Goal: Transaction & Acquisition: Subscribe to service/newsletter

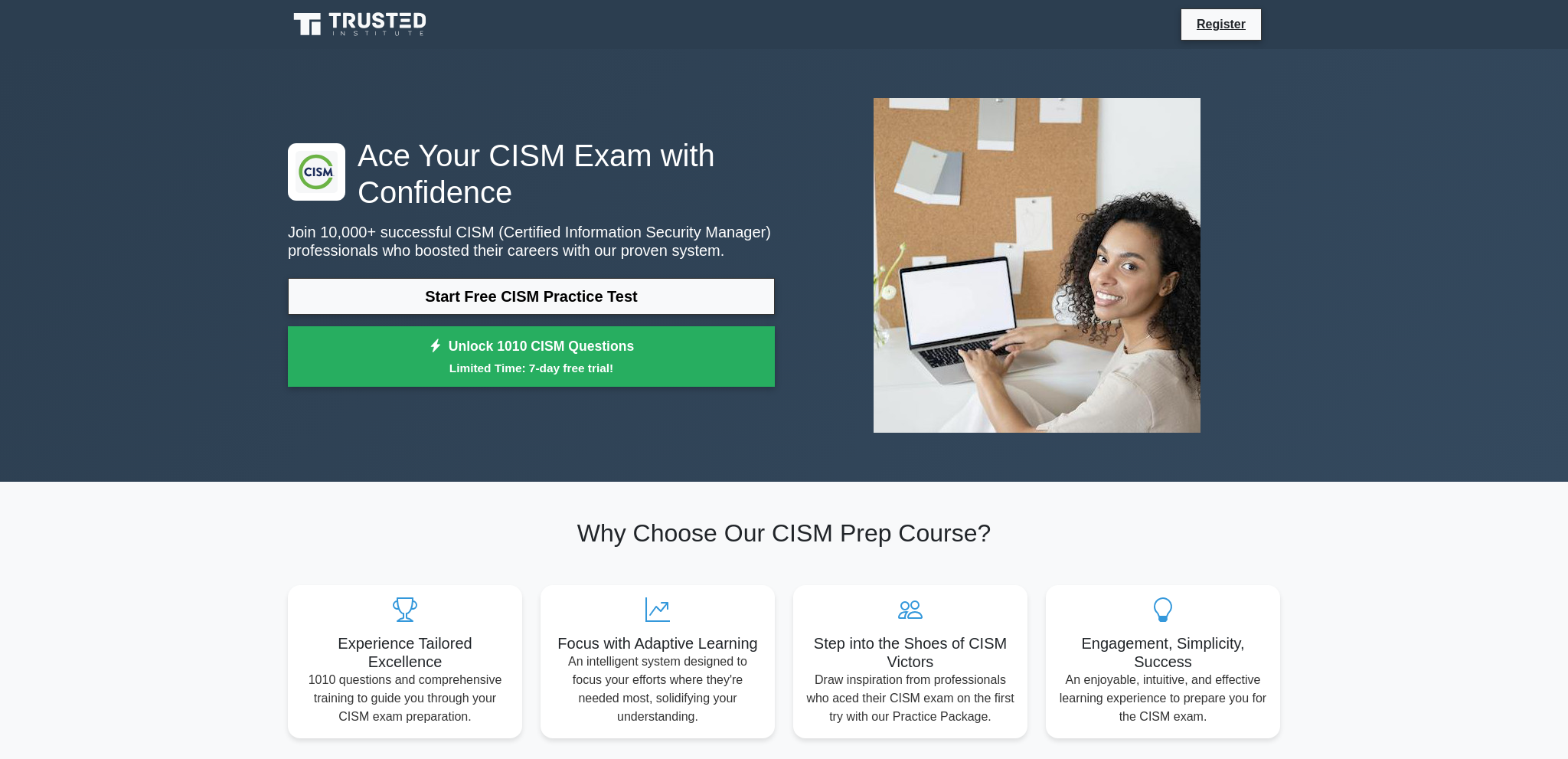
click at [1228, 21] on link "Register" at bounding box center [1221, 24] width 68 height 19
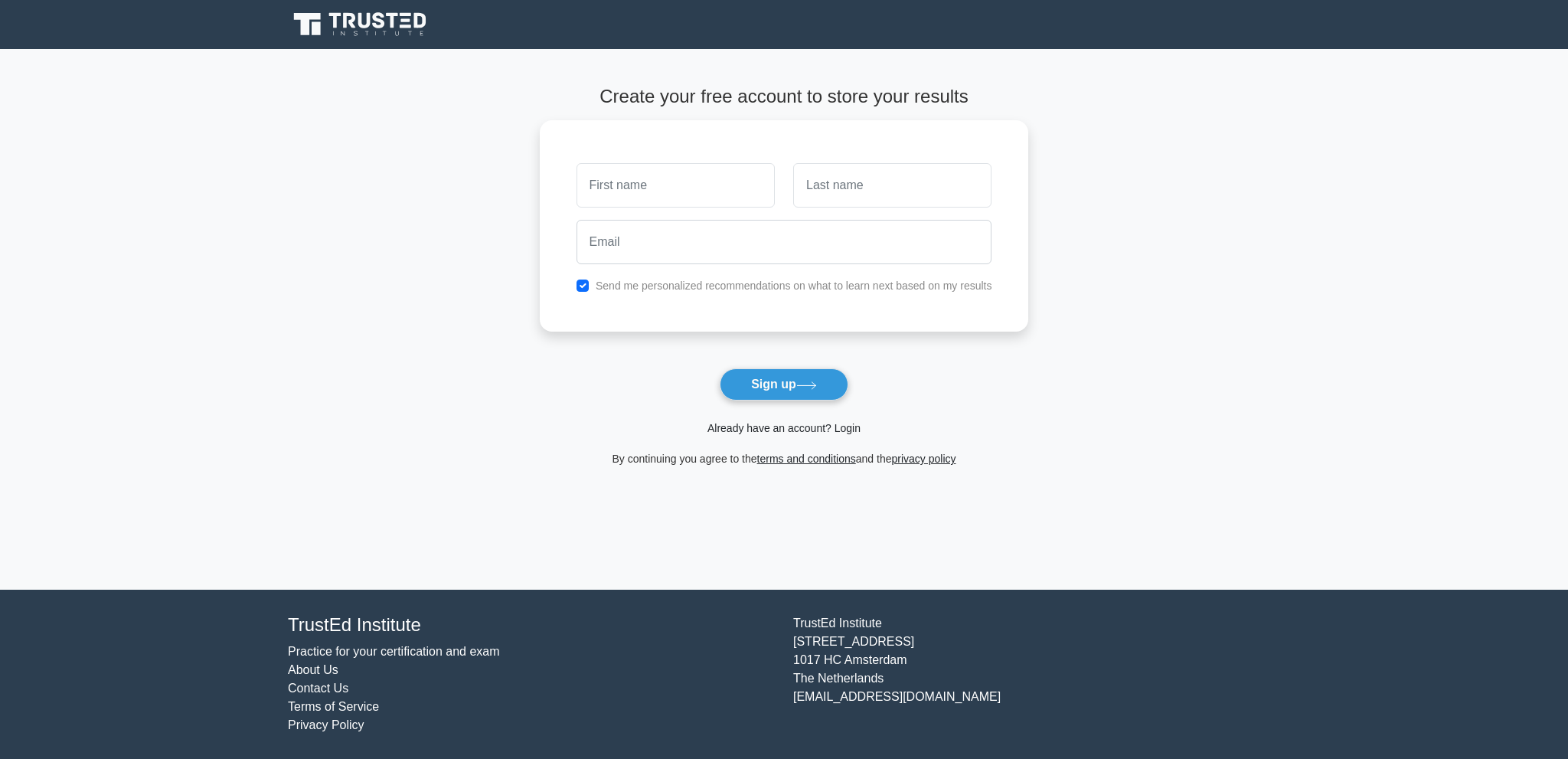
click at [785, 431] on link "Already have an account? Login" at bounding box center [784, 428] width 153 height 12
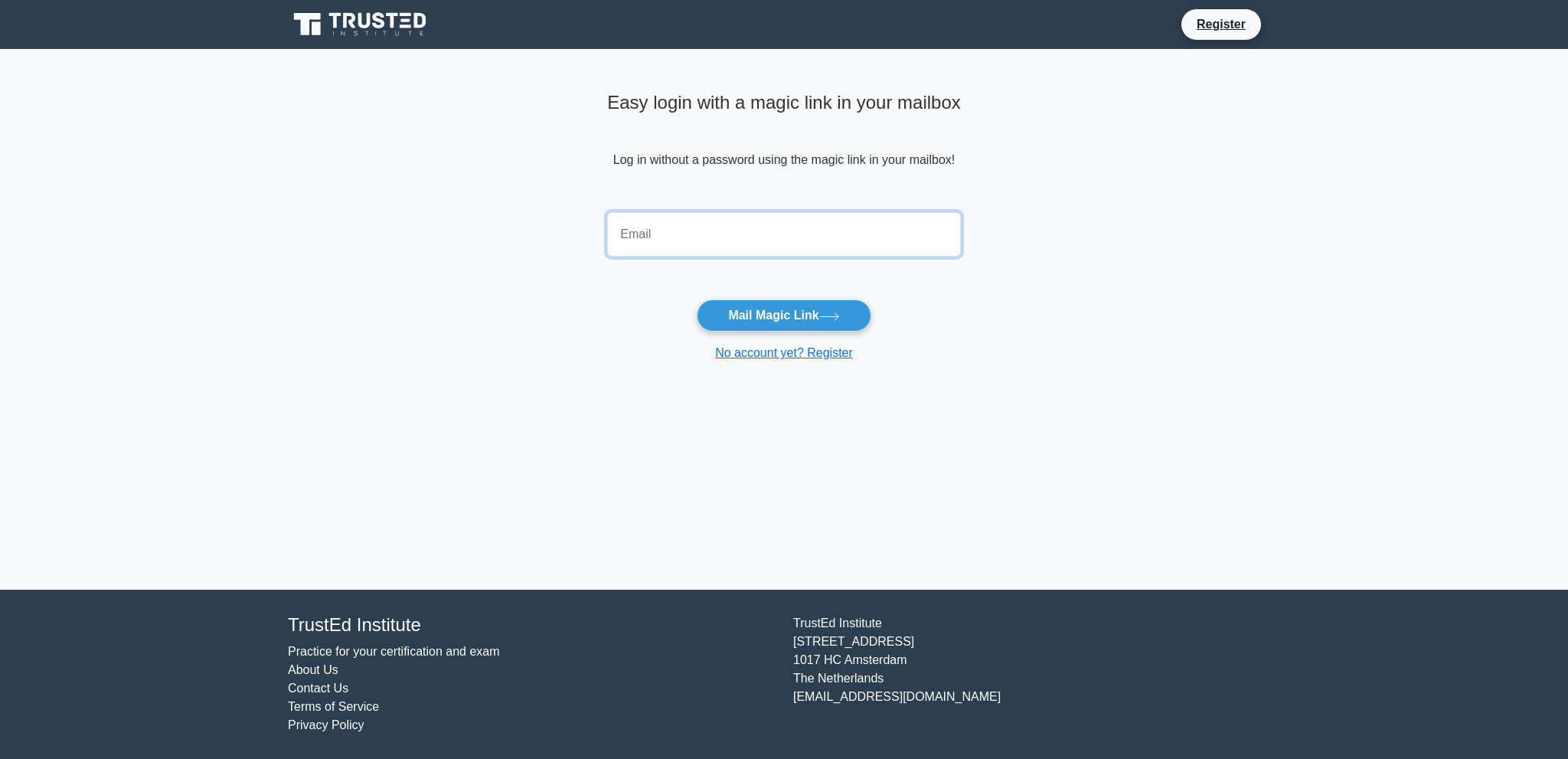
click at [710, 216] on input "email" at bounding box center [784, 234] width 354 height 45
type input "junedfrnds@gmail.com"
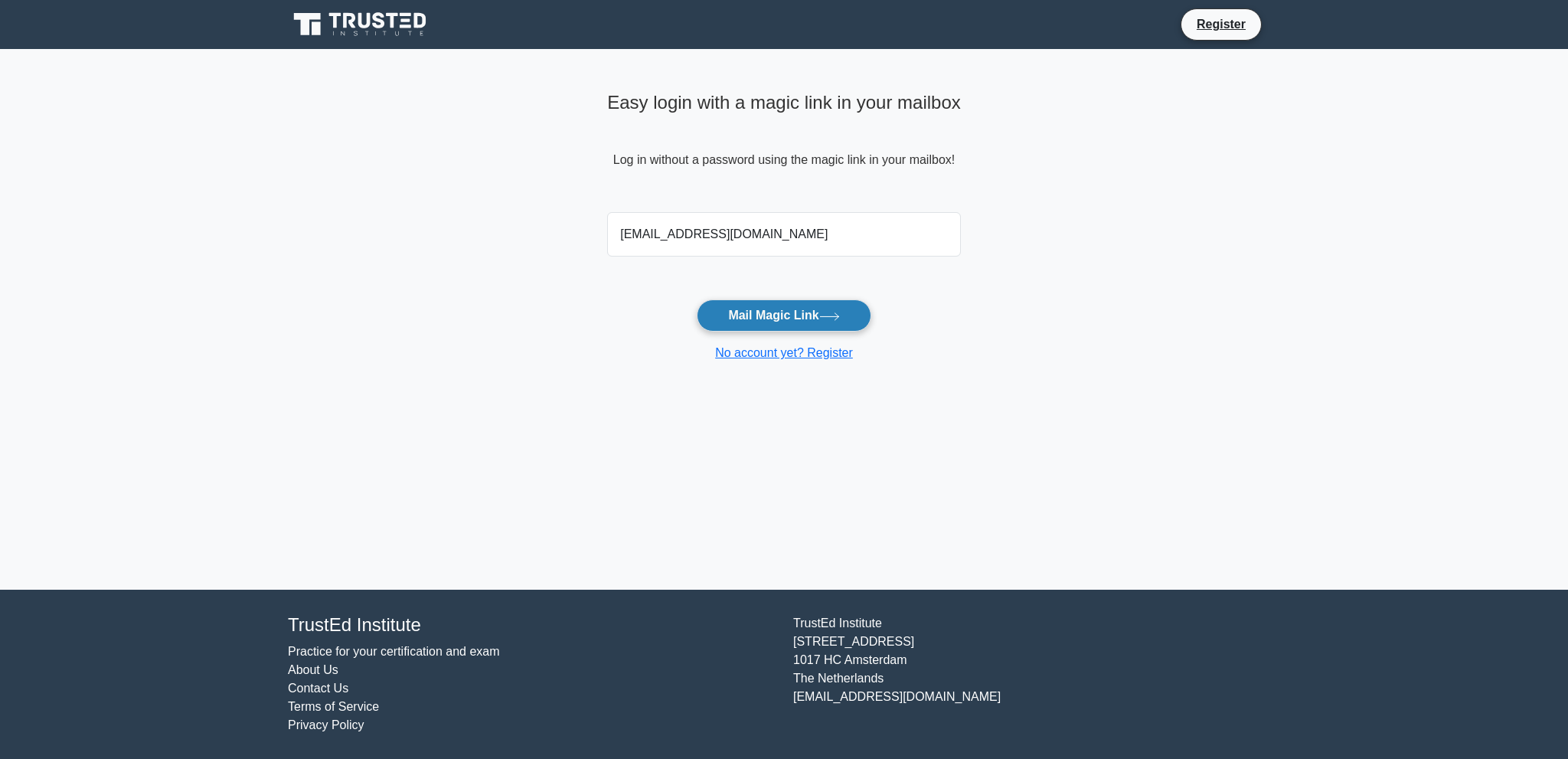
click at [734, 309] on button "Mail Magic Link" at bounding box center [784, 315] width 173 height 32
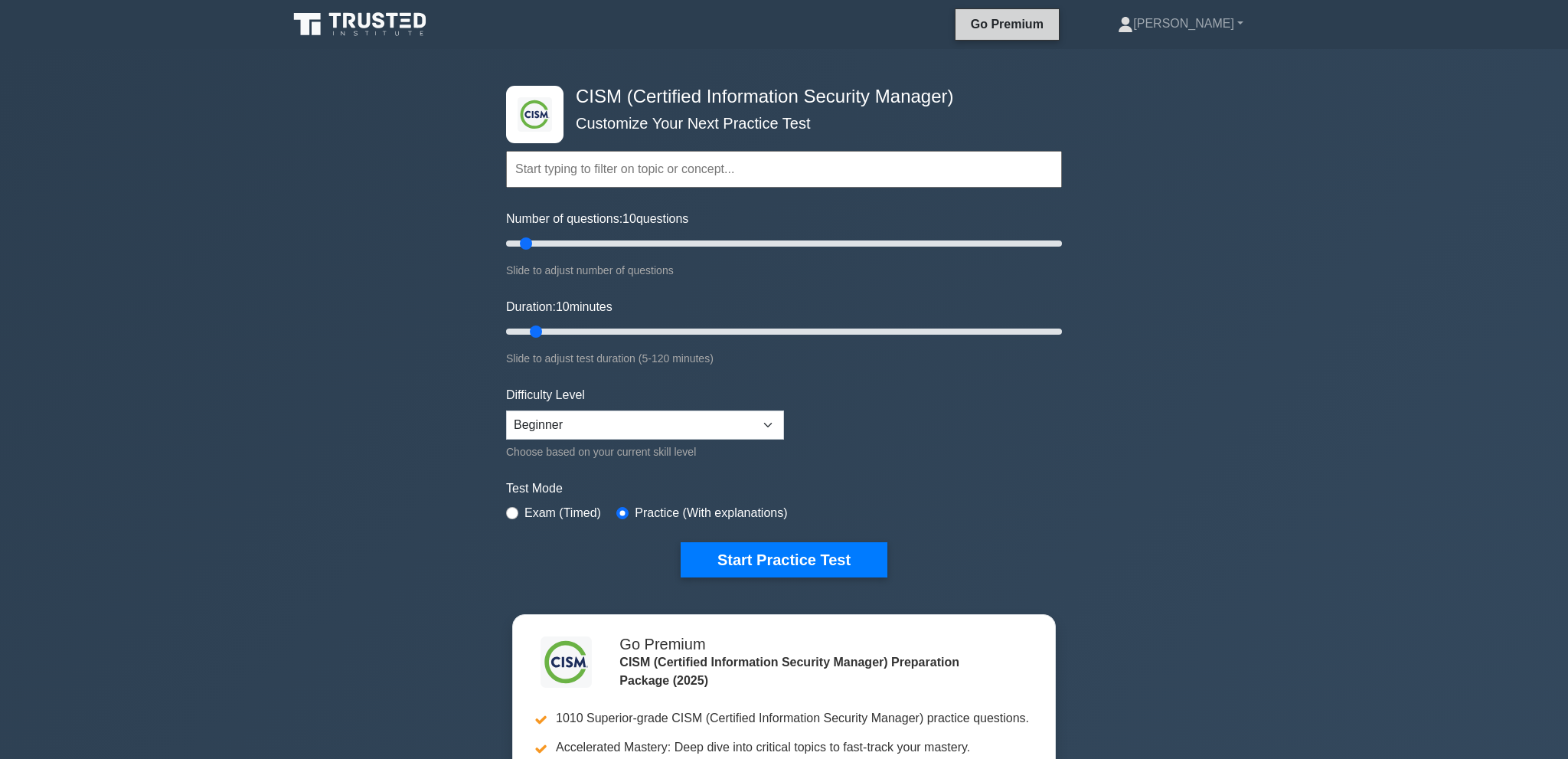
click at [1053, 17] on link "Go Premium" at bounding box center [1007, 24] width 91 height 19
